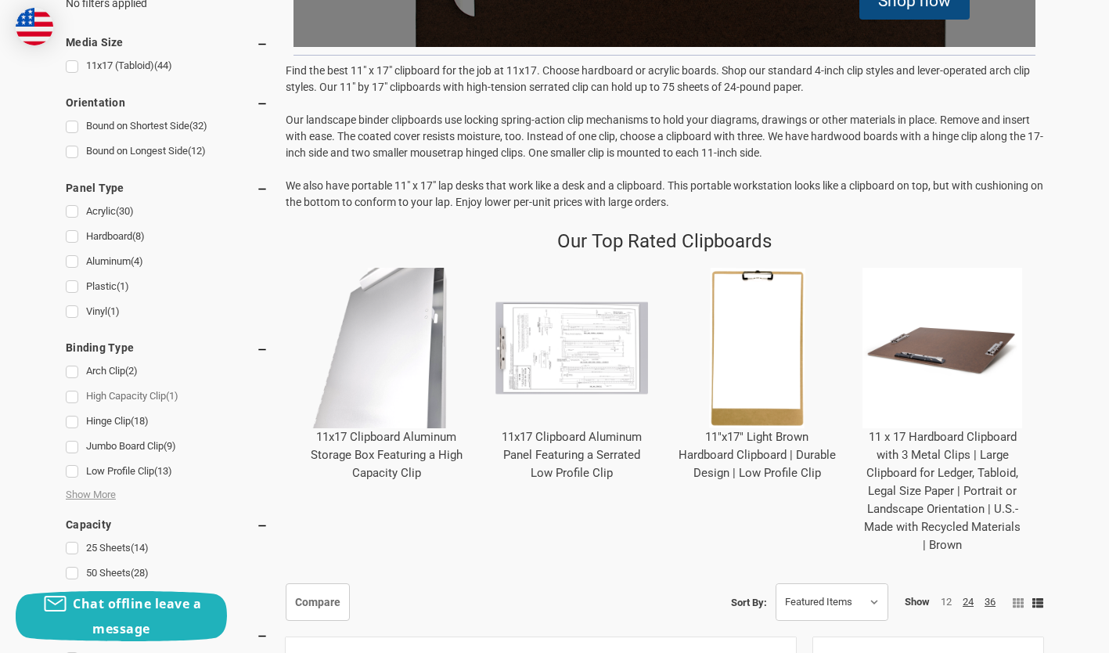
scroll to position [470, 0]
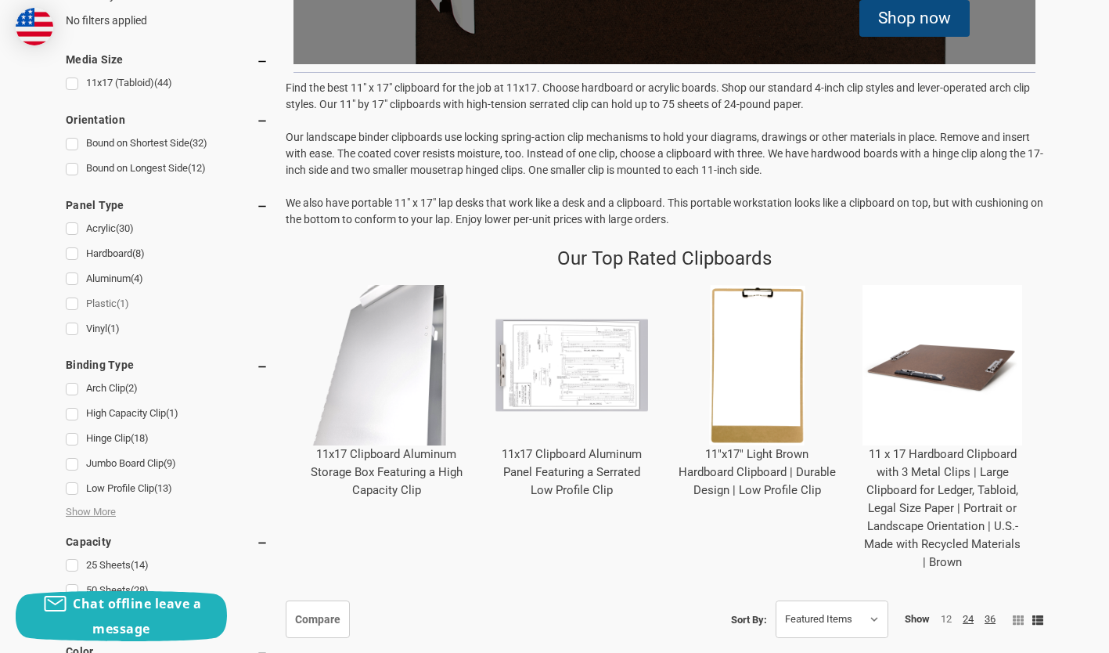
click at [73, 302] on link "Plastic (1)" at bounding box center [167, 304] width 203 height 21
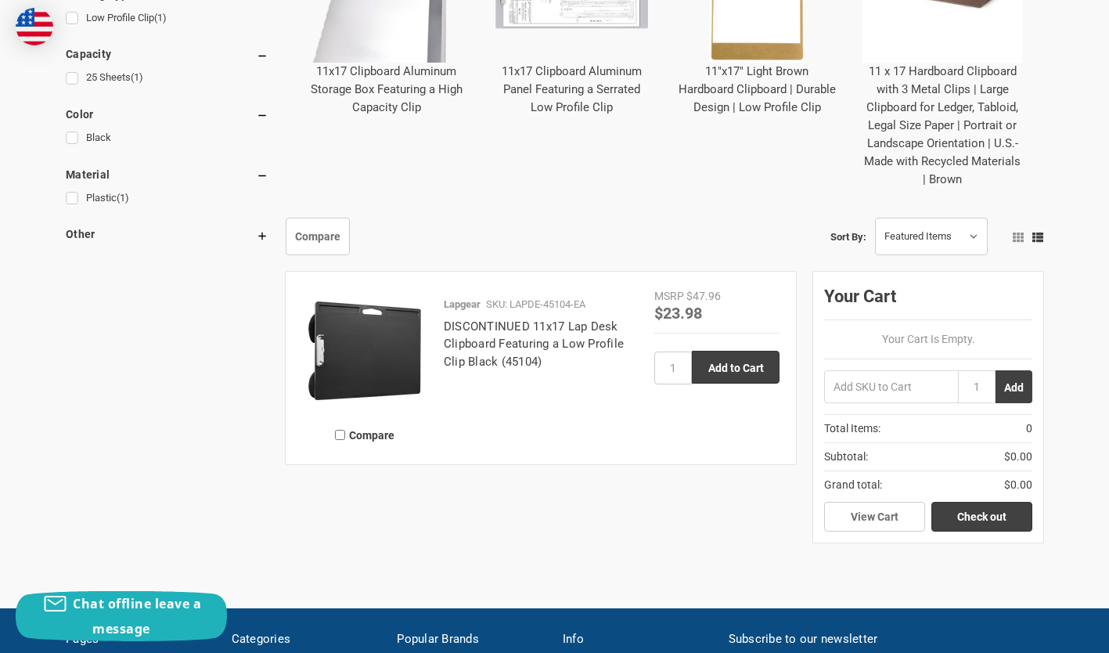
scroll to position [861, 0]
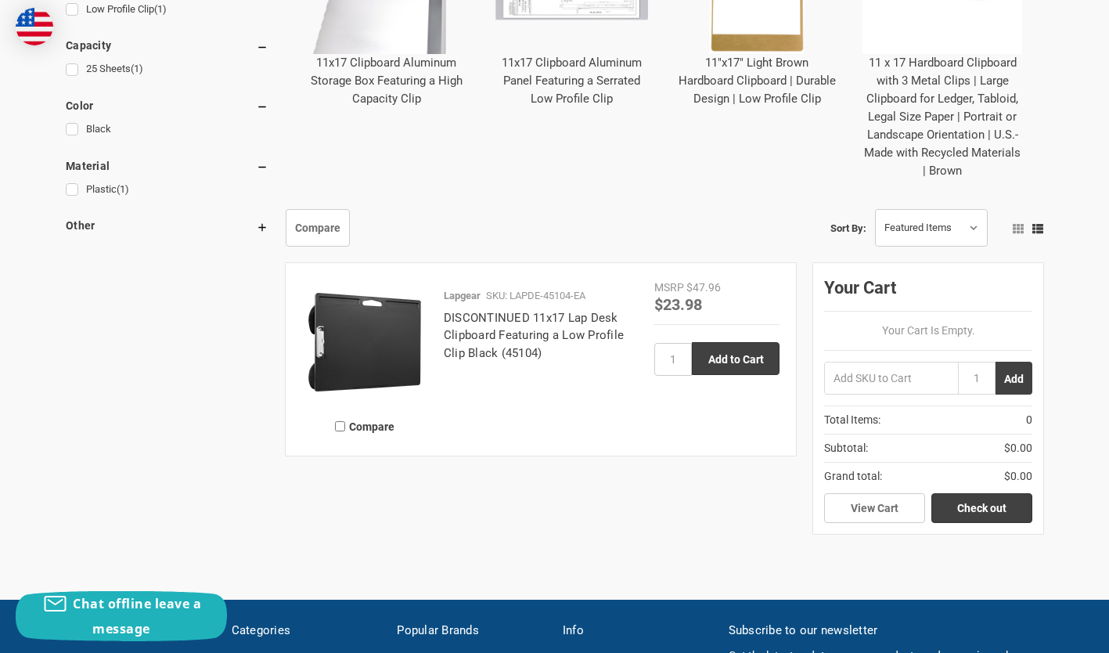
click at [371, 358] on img at bounding box center [364, 341] width 125 height 125
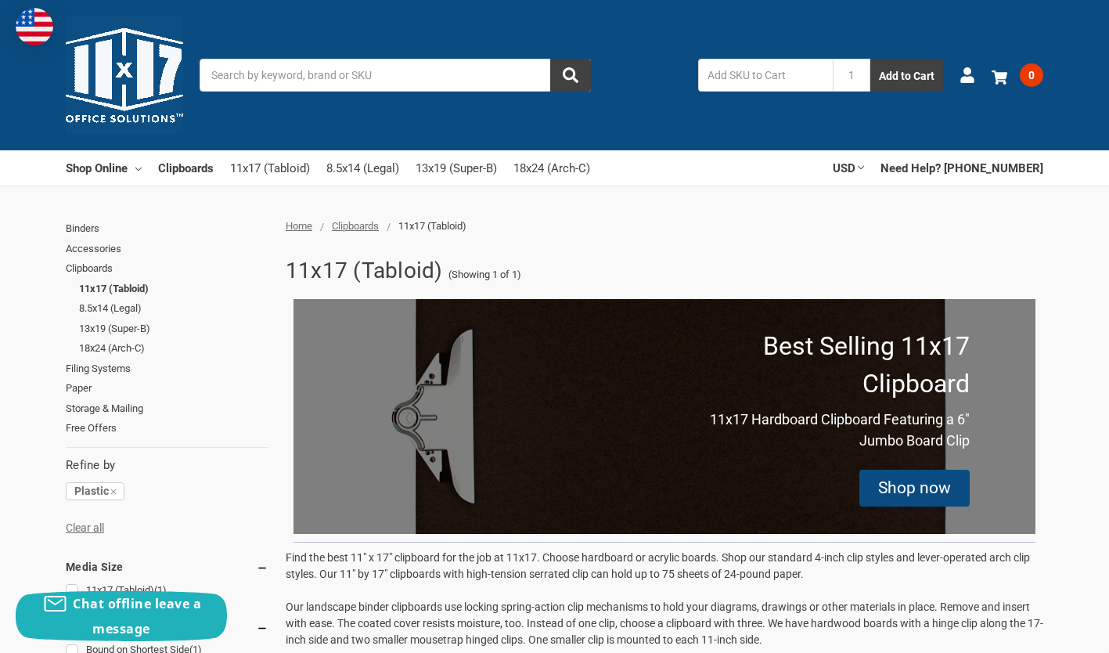
scroll to position [470, 0]
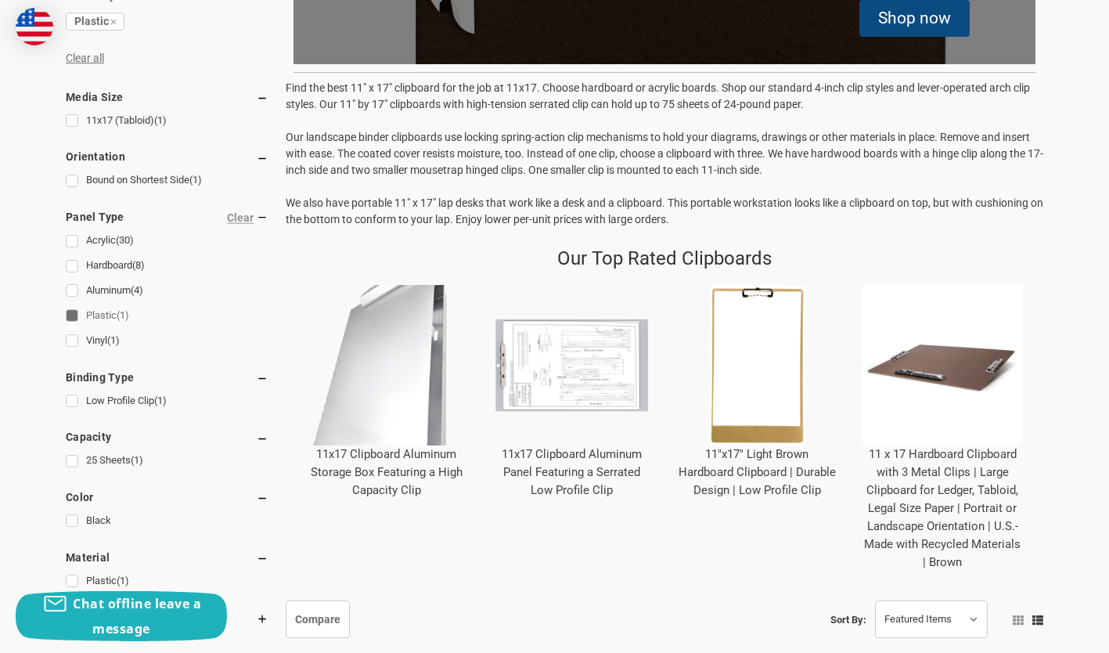
click at [75, 316] on link "Plastic (1)" at bounding box center [167, 315] width 203 height 21
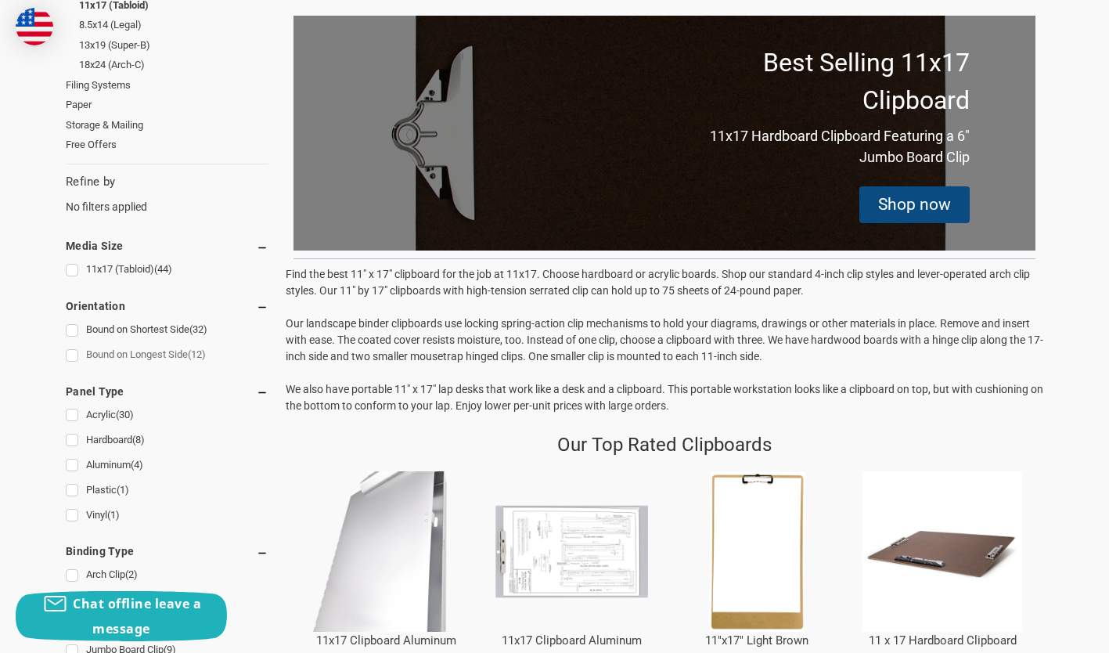
scroll to position [313, 0]
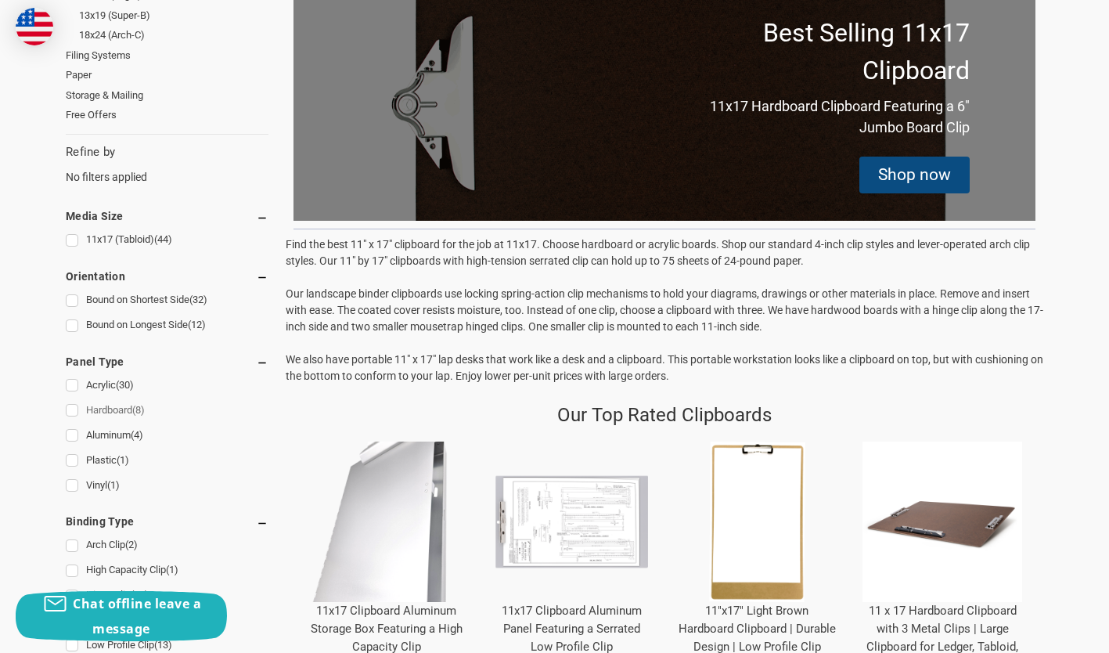
click at [74, 412] on link "Hardboard (8)" at bounding box center [167, 410] width 203 height 21
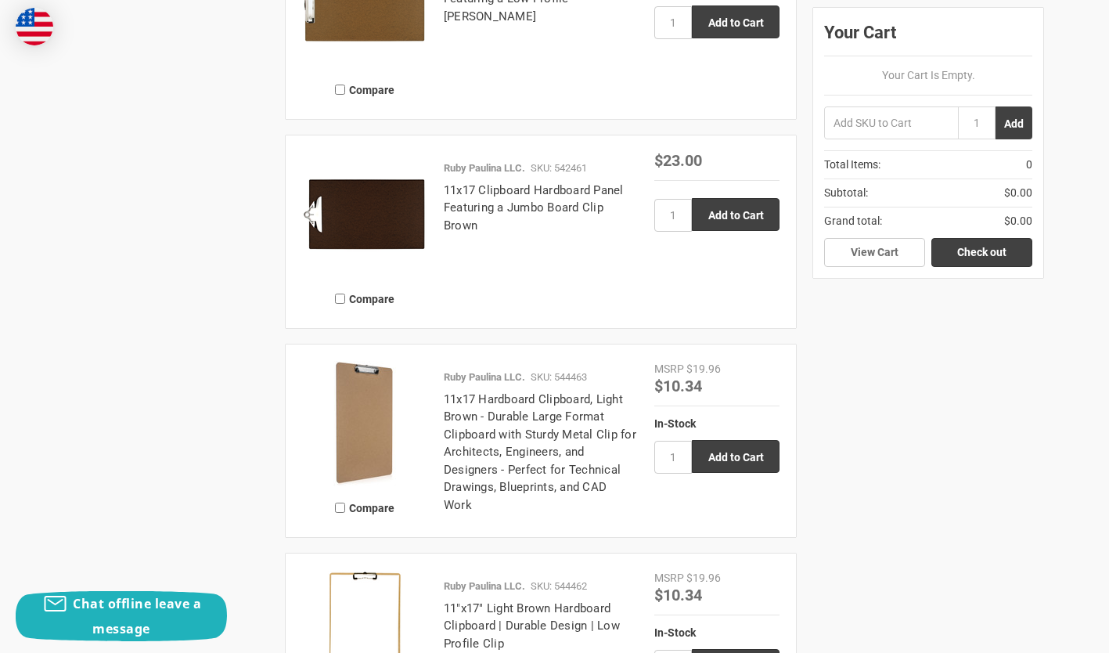
scroll to position [1331, 0]
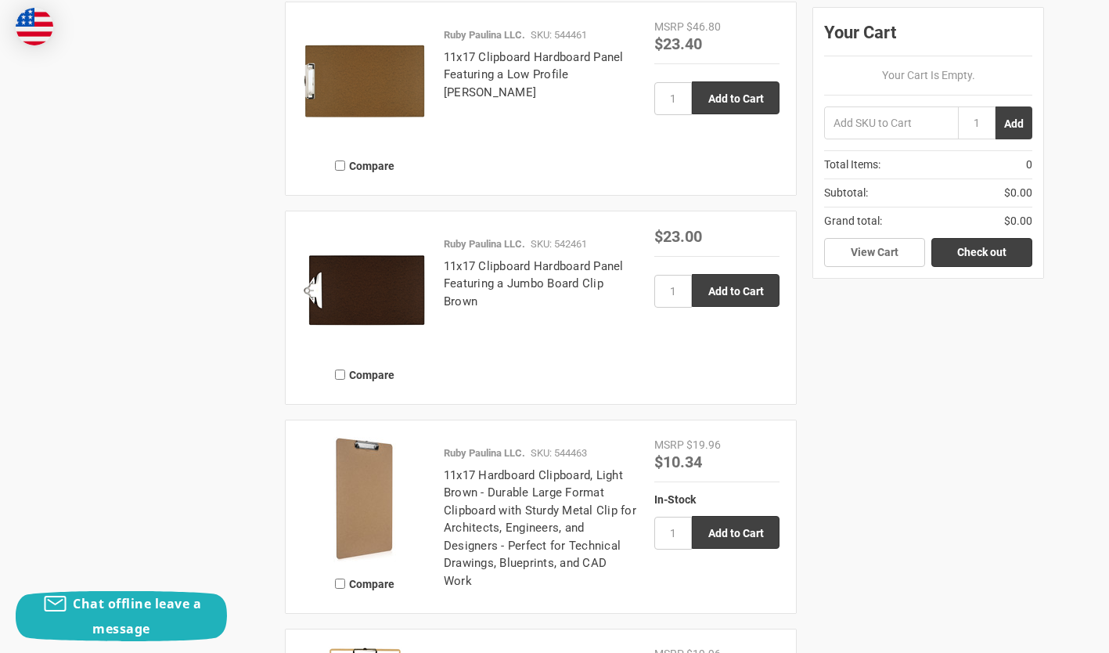
click at [478, 483] on h4 "11x17 Hardboard Clipboard, Light Brown - Durable Large Format Clipboard with St…" at bounding box center [541, 528] width 194 height 124
click at [382, 516] on img at bounding box center [364, 499] width 125 height 125
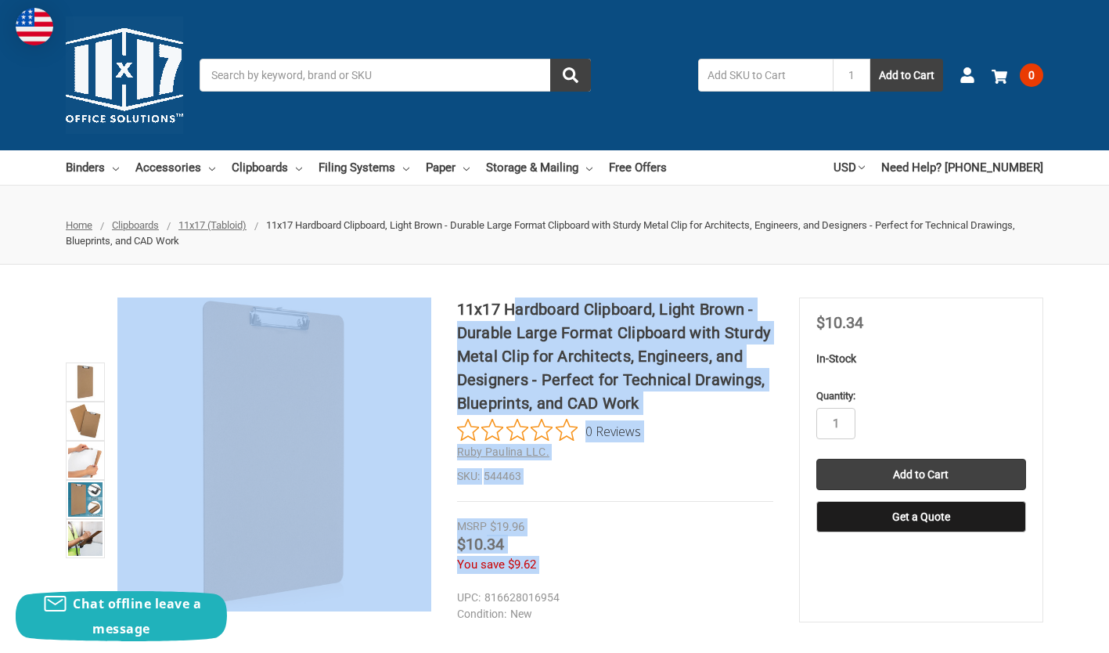
drag, startPoint x: 456, startPoint y: 310, endPoint x: 513, endPoint y: 309, distance: 56.4
click at [513, 309] on div "11x17 Hardboard Clipboard, Light Brown - Durable Large Format Clipboard with St…" at bounding box center [554, 459] width 1109 height 325
click at [728, 542] on div "Price Now $10.34" at bounding box center [615, 546] width 316 height 20
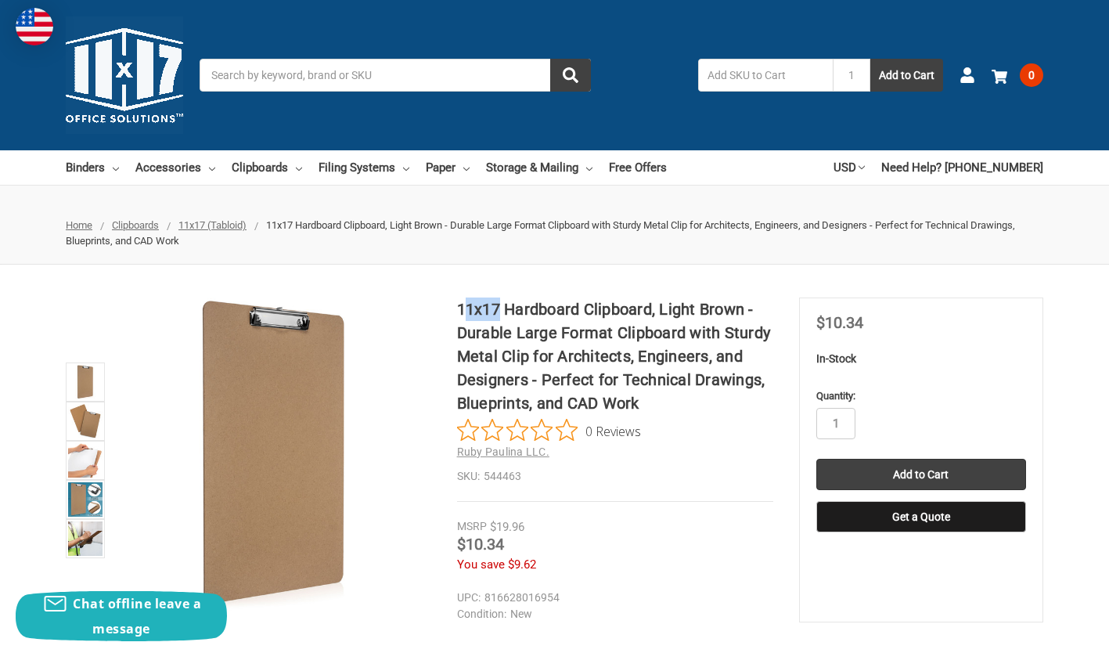
drag, startPoint x: 467, startPoint y: 304, endPoint x: 498, endPoint y: 306, distance: 30.6
click at [498, 306] on h1 "11x17 Hardboard Clipboard, Light Brown - Durable Large Format Clipboard with St…" at bounding box center [615, 355] width 316 height 117
drag, startPoint x: 498, startPoint y: 306, endPoint x: 447, endPoint y: 307, distance: 50.9
click at [447, 307] on section at bounding box center [261, 459] width 391 height 325
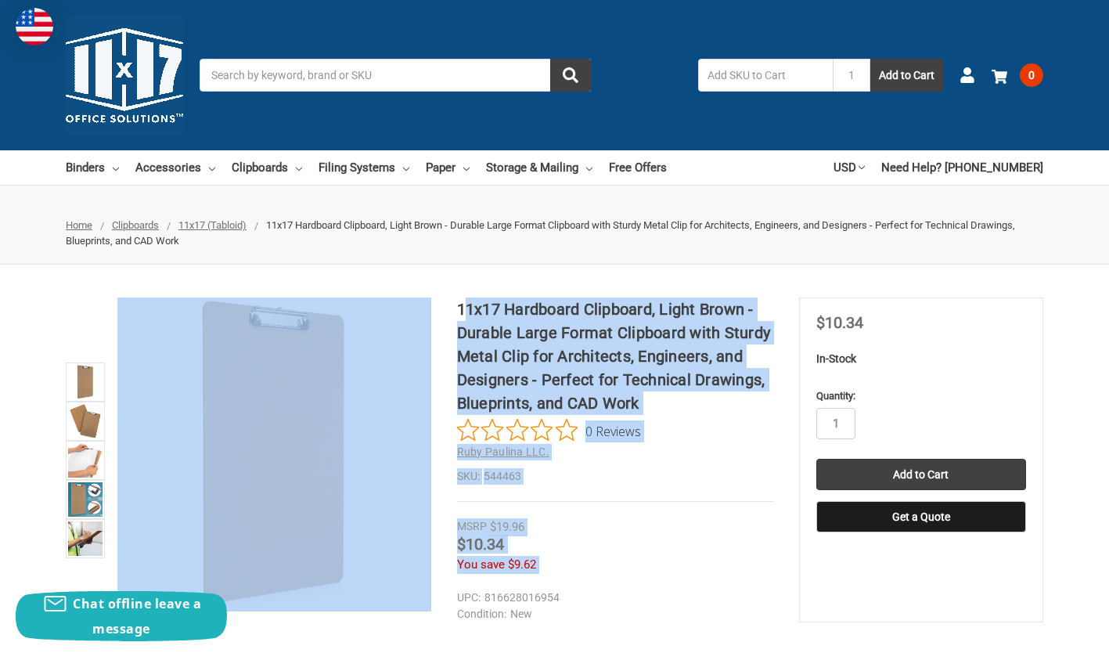
drag, startPoint x: 456, startPoint y: 305, endPoint x: 469, endPoint y: 304, distance: 13.4
click at [469, 304] on div "11x17 Hardboard Clipboard, Light Brown - Durable Large Format Clipboard with St…" at bounding box center [554, 459] width 1109 height 325
drag, startPoint x: 469, startPoint y: 304, endPoint x: 625, endPoint y: 452, distance: 215.4
click at [625, 452] on h2 "Ruby Paulina LLC." at bounding box center [615, 452] width 316 height 16
click at [657, 488] on div "11x17 Hardboard Clipboard, Light Brown - Durable Large Format Clipboard with St…" at bounding box center [615, 399] width 316 height 204
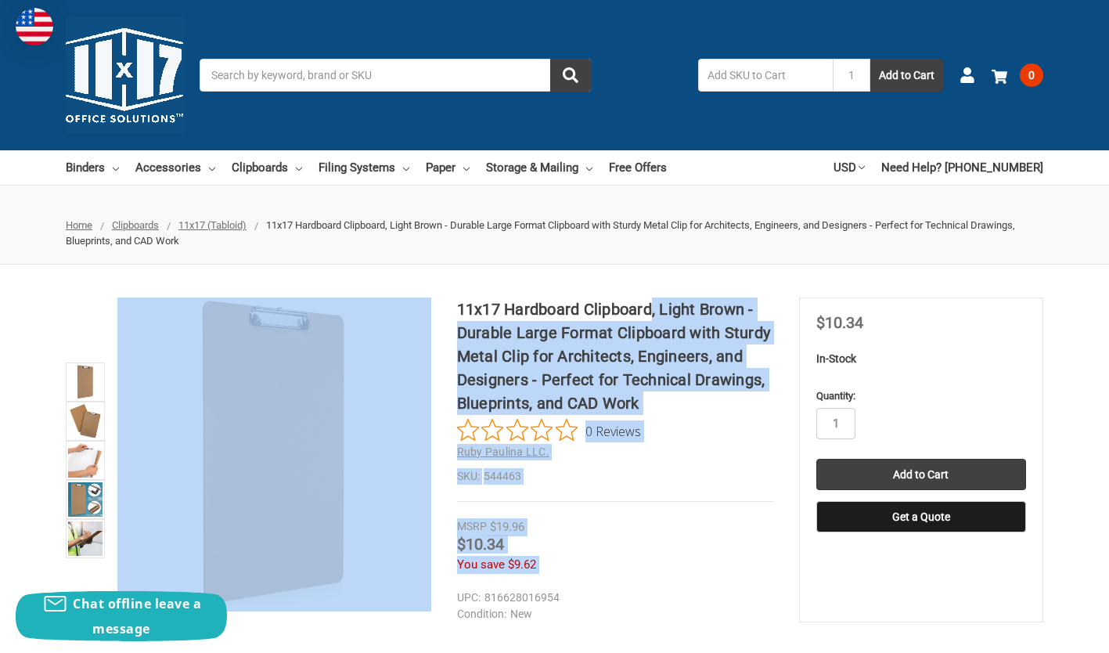
drag, startPoint x: 650, startPoint y: 308, endPoint x: 456, endPoint y: 308, distance: 194.1
click at [456, 308] on div "11x17 Hardboard Clipboard, Light Brown - Durable Large Format Clipboard with St…" at bounding box center [554, 459] width 1109 height 325
click at [707, 492] on div "11x17 Hardboard Clipboard, Light Brown - Durable Large Format Clipboard with St…" at bounding box center [615, 399] width 316 height 204
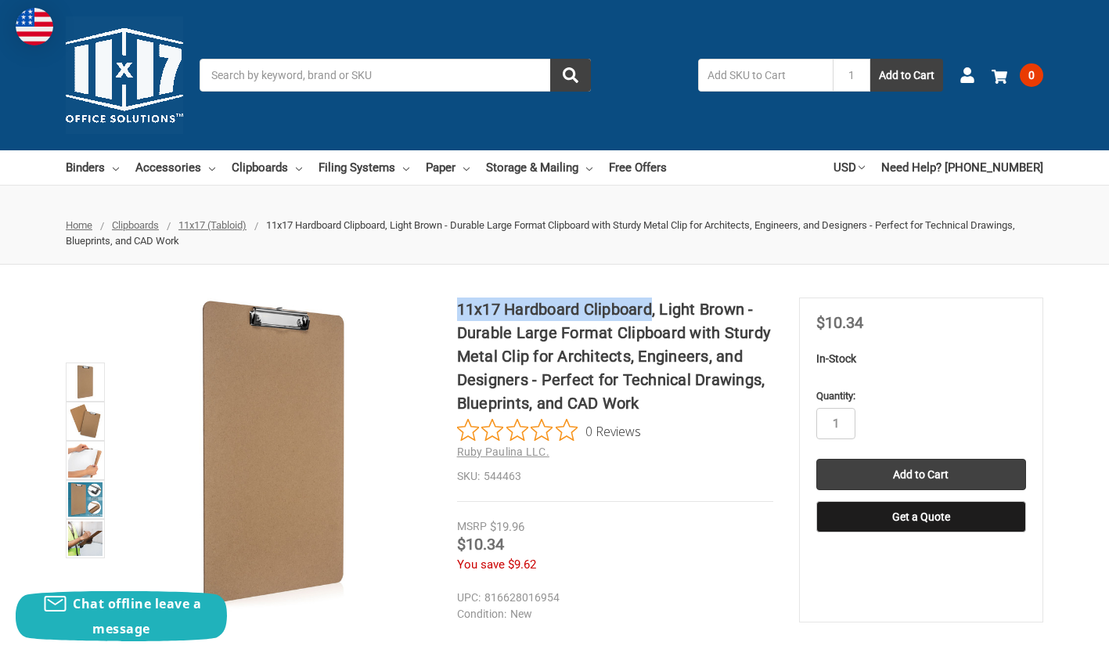
drag, startPoint x: 651, startPoint y: 309, endPoint x: 459, endPoint y: 303, distance: 192.6
click at [459, 303] on h1 "11x17 Hardboard Clipboard, Light Brown - Durable Large Format Clipboard with St…" at bounding box center [615, 355] width 316 height 117
drag, startPoint x: 459, startPoint y: 303, endPoint x: 484, endPoint y: 312, distance: 26.5
copy h1 "11x17 Hardboard Clipboard"
click at [650, 558] on div "You save $9.62" at bounding box center [615, 565] width 316 height 18
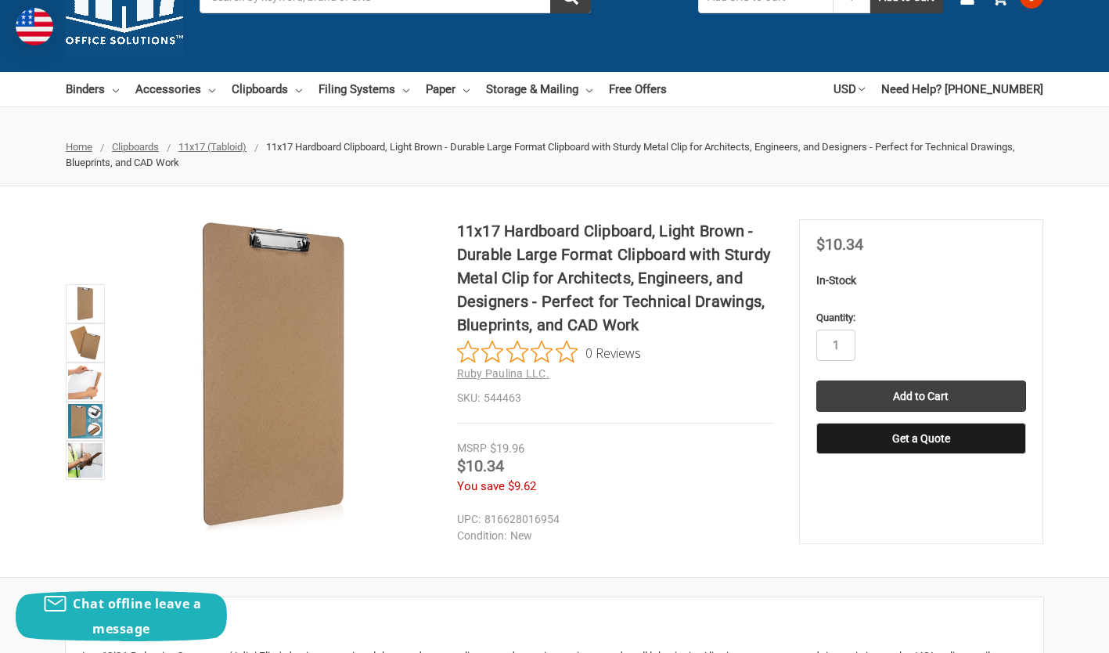
scroll to position [157, 0]
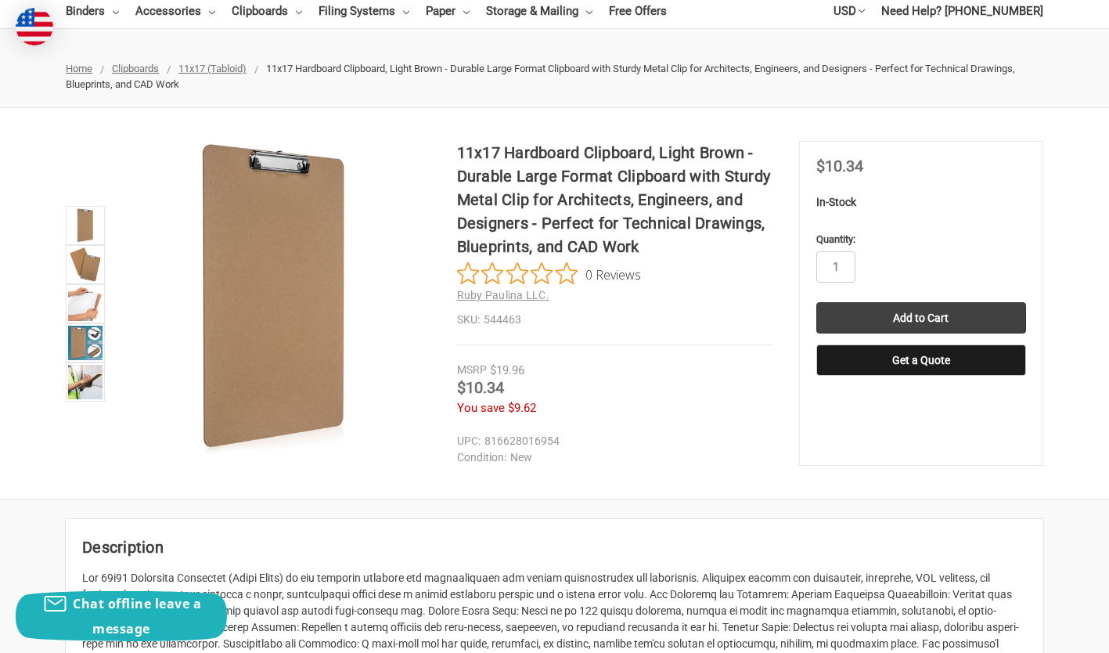
click at [618, 454] on dd "New" at bounding box center [611, 457] width 309 height 16
drag, startPoint x: 457, startPoint y: 321, endPoint x: 536, endPoint y: 322, distance: 79.1
click at [536, 322] on dl "SKU: 544463" at bounding box center [615, 320] width 316 height 16
drag, startPoint x: 536, startPoint y: 322, endPoint x: 496, endPoint y: 321, distance: 39.9
copy dl "SKU: 544463"
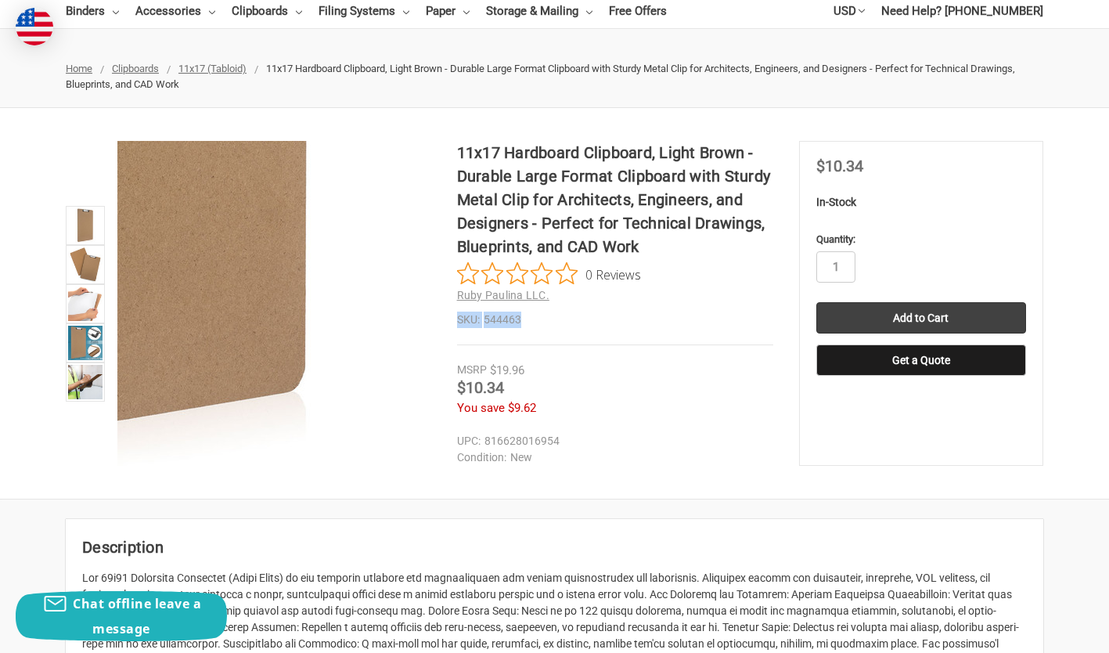
scroll to position [0, 0]
